Goal: Task Accomplishment & Management: Use online tool/utility

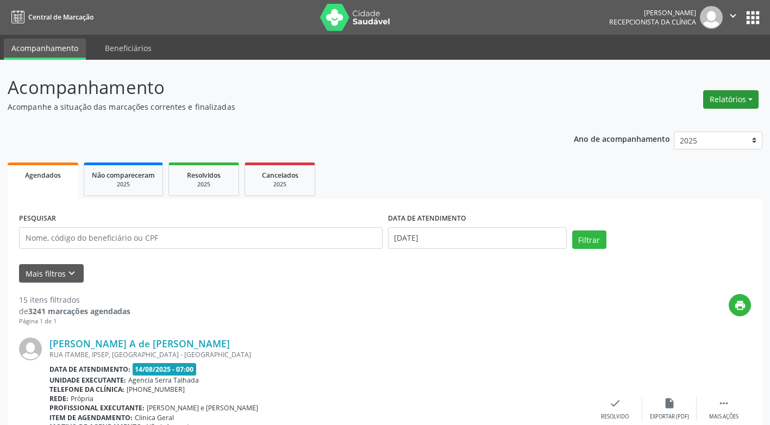
click at [754, 99] on button "Relatórios" at bounding box center [730, 99] width 55 height 18
click at [707, 121] on link "Agendamentos" at bounding box center [700, 122] width 117 height 15
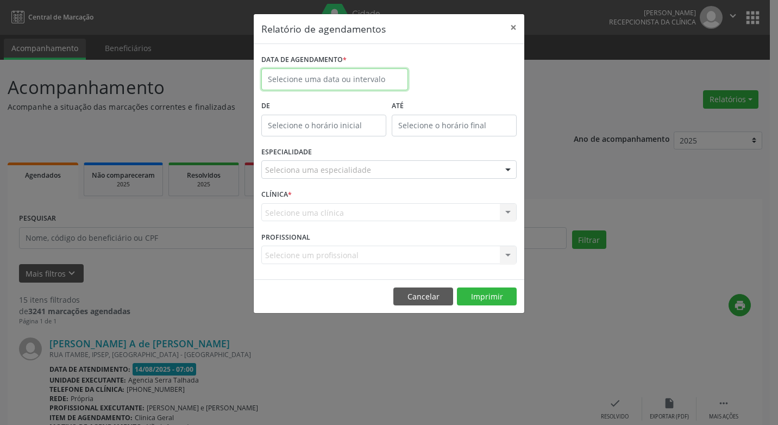
click at [327, 76] on input "text" at bounding box center [334, 79] width 147 height 22
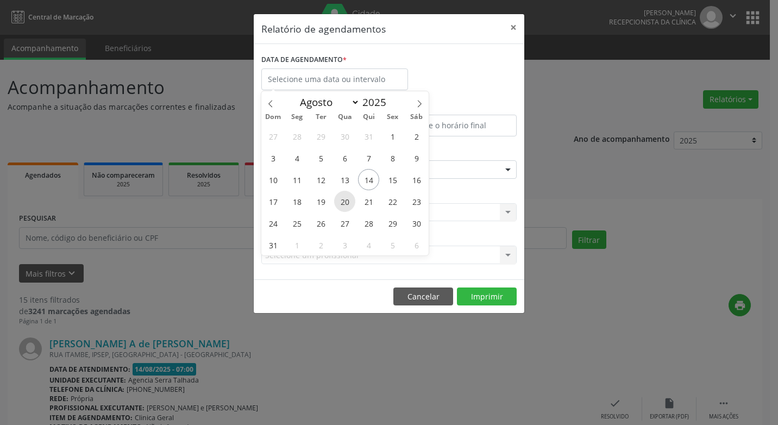
click at [347, 201] on span "20" at bounding box center [344, 201] width 21 height 21
type input "[DATE]"
click at [347, 201] on span "20" at bounding box center [344, 201] width 21 height 21
click at [347, 201] on div "CLÍNICA * Selecione uma clínica Nenhum resultado encontrado para: " " Não há ne…" at bounding box center [389, 207] width 261 height 42
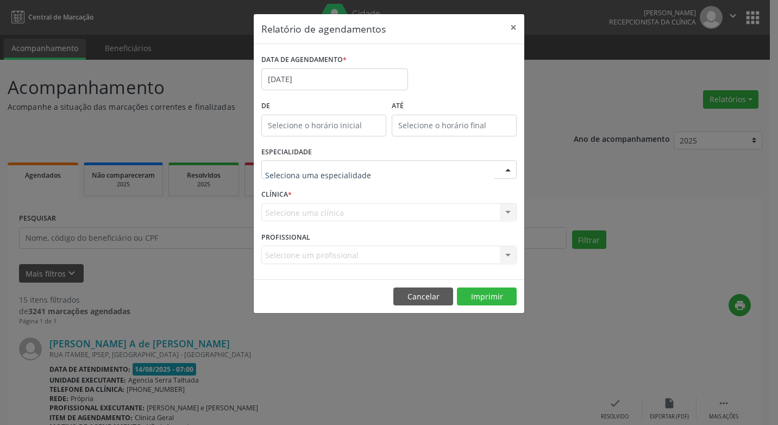
drag, startPoint x: 347, startPoint y: 201, endPoint x: 509, endPoint y: 166, distance: 165.6
click at [509, 166] on div at bounding box center [508, 170] width 16 height 18
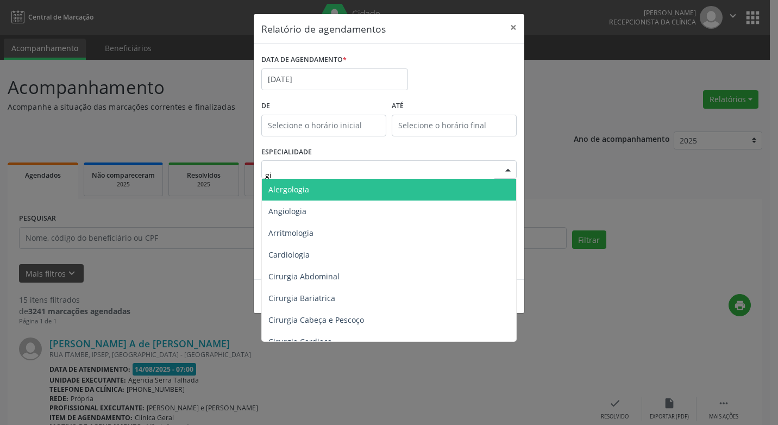
type input "gin"
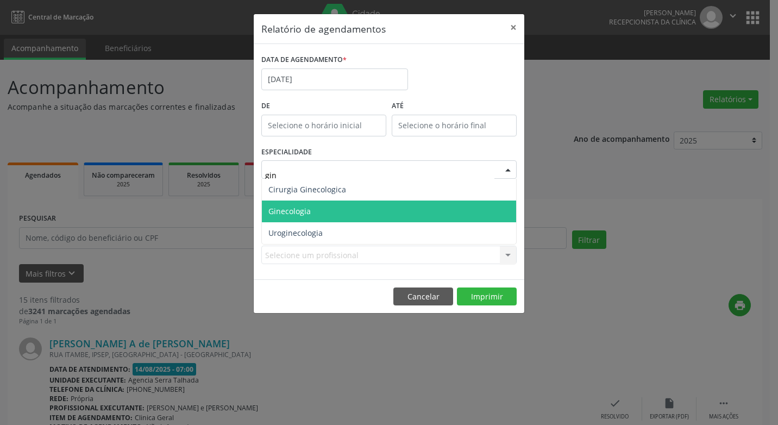
click at [361, 220] on span "Ginecologia" at bounding box center [389, 211] width 254 height 22
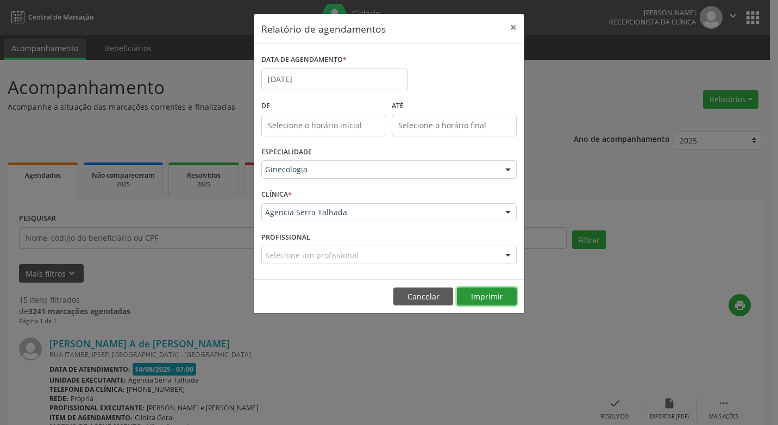
click at [481, 301] on button "Imprimir" at bounding box center [487, 296] width 60 height 18
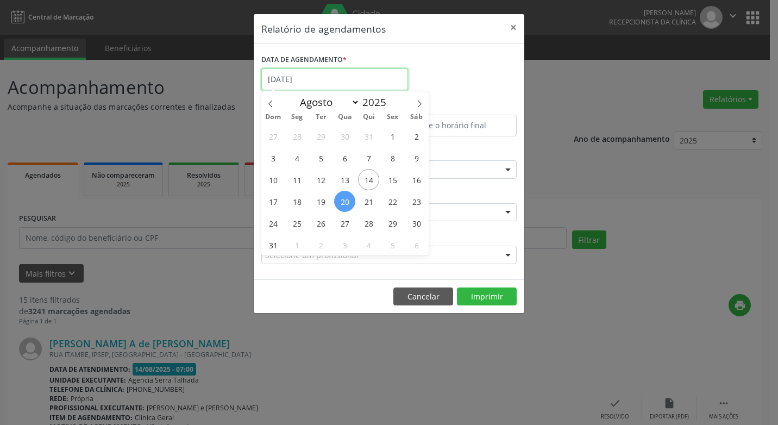
click at [346, 76] on input "[DATE]" at bounding box center [334, 79] width 147 height 22
click at [371, 198] on span "21" at bounding box center [368, 201] width 21 height 21
type input "[DATE]"
click at [371, 198] on span "21" at bounding box center [368, 201] width 21 height 21
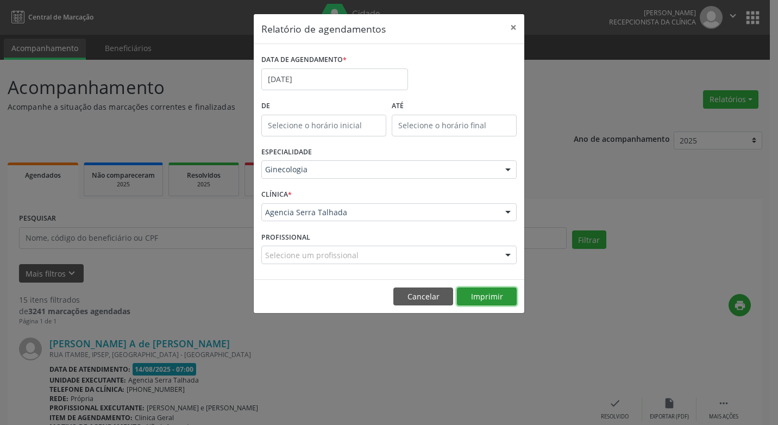
click at [482, 292] on button "Imprimir" at bounding box center [487, 296] width 60 height 18
click at [328, 84] on input "[DATE]" at bounding box center [334, 79] width 147 height 22
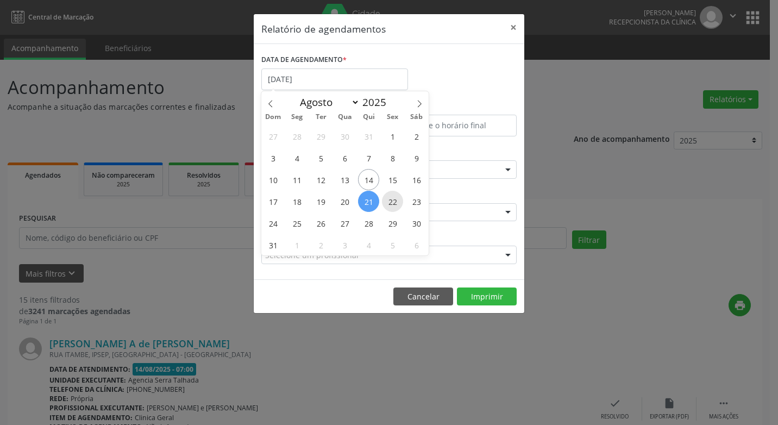
click at [391, 207] on span "22" at bounding box center [392, 201] width 21 height 21
type input "[DATE]"
click at [391, 207] on span "22" at bounding box center [392, 201] width 21 height 21
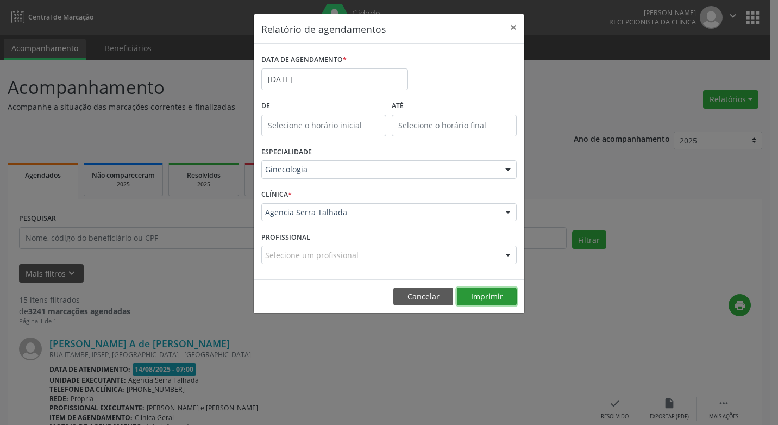
click at [474, 299] on button "Imprimir" at bounding box center [487, 296] width 60 height 18
click at [298, 71] on input "[DATE]" at bounding box center [334, 79] width 147 height 22
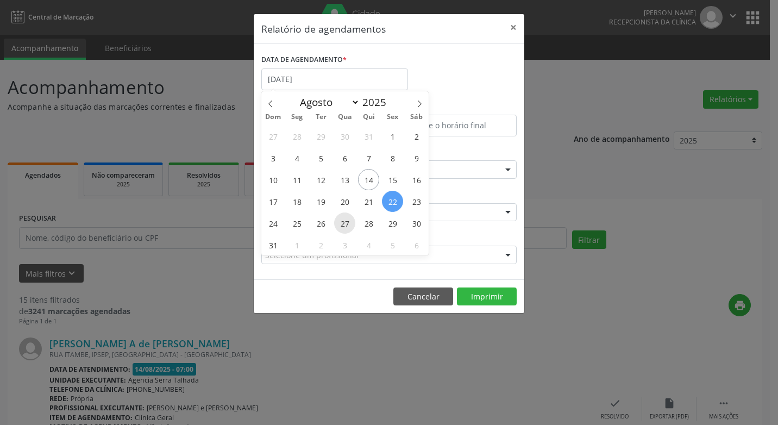
click at [347, 229] on span "27" at bounding box center [344, 222] width 21 height 21
type input "[DATE]"
click at [347, 229] on span "27" at bounding box center [344, 222] width 21 height 21
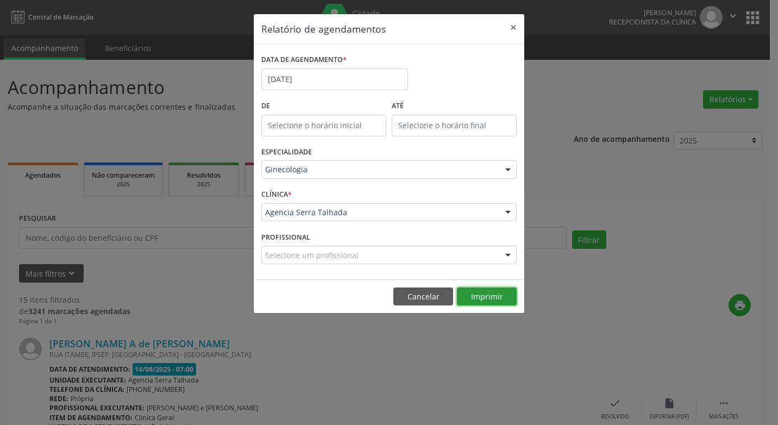
click at [473, 297] on button "Imprimir" at bounding box center [487, 296] width 60 height 18
click at [516, 24] on button "×" at bounding box center [514, 27] width 22 height 27
